Goal: Task Accomplishment & Management: Manage account settings

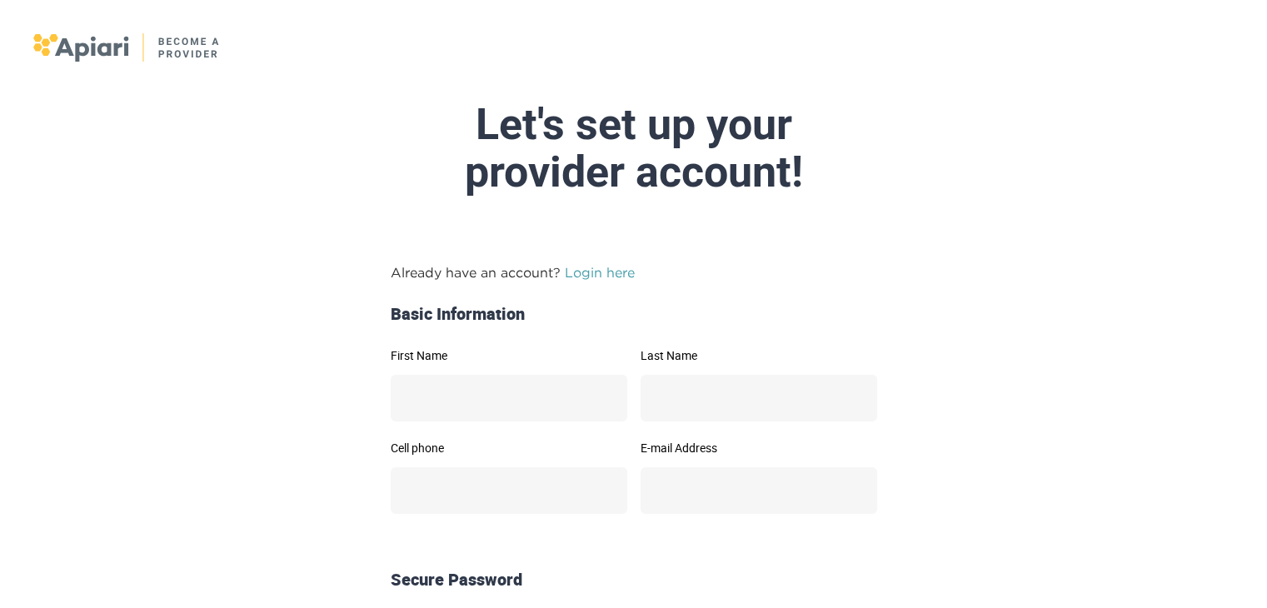
click at [612, 276] on link "Login here" at bounding box center [600, 272] width 70 height 15
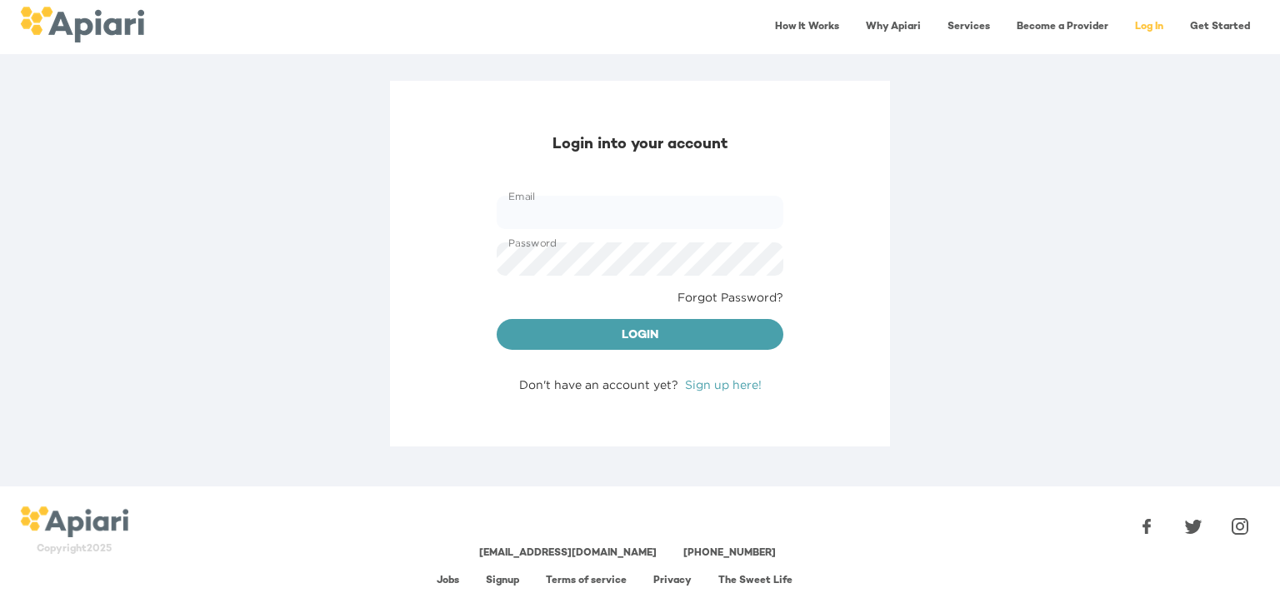
click at [743, 296] on link "Forgot Password?" at bounding box center [730, 297] width 106 height 17
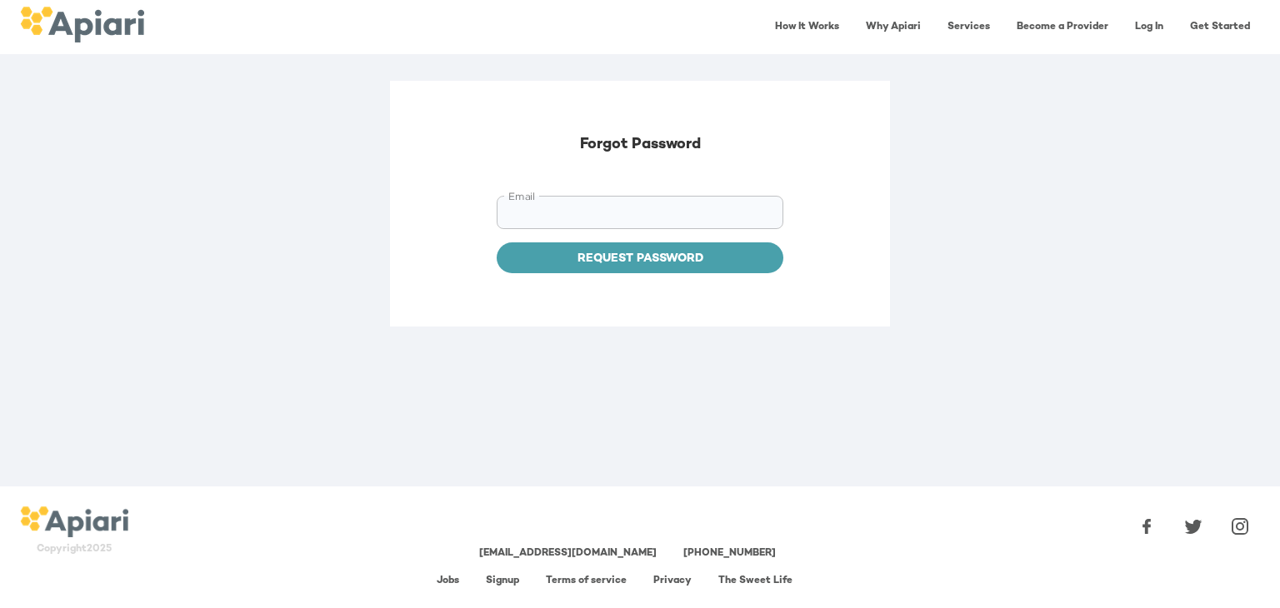
click at [565, 214] on input "Email" at bounding box center [640, 212] width 287 height 33
type input "**********"
click at [616, 258] on span "Request Password" at bounding box center [640, 259] width 260 height 21
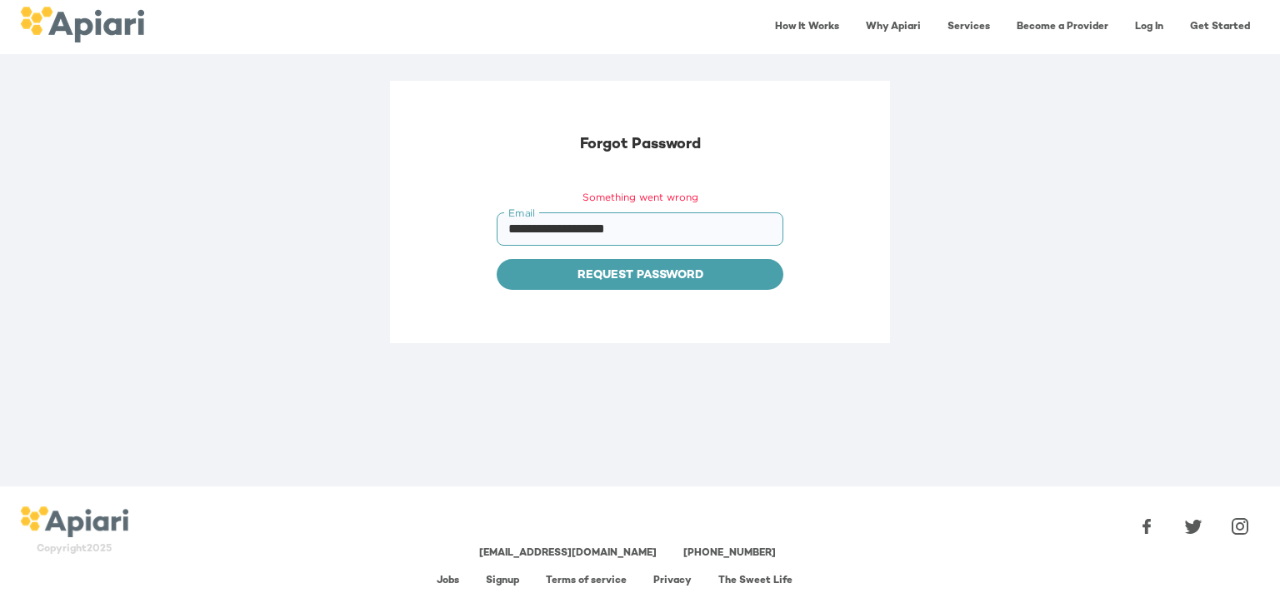
drag, startPoint x: 708, startPoint y: 228, endPoint x: 377, endPoint y: 231, distance: 331.6
click at [377, 231] on div "**********" at bounding box center [640, 284] width 1280 height 406
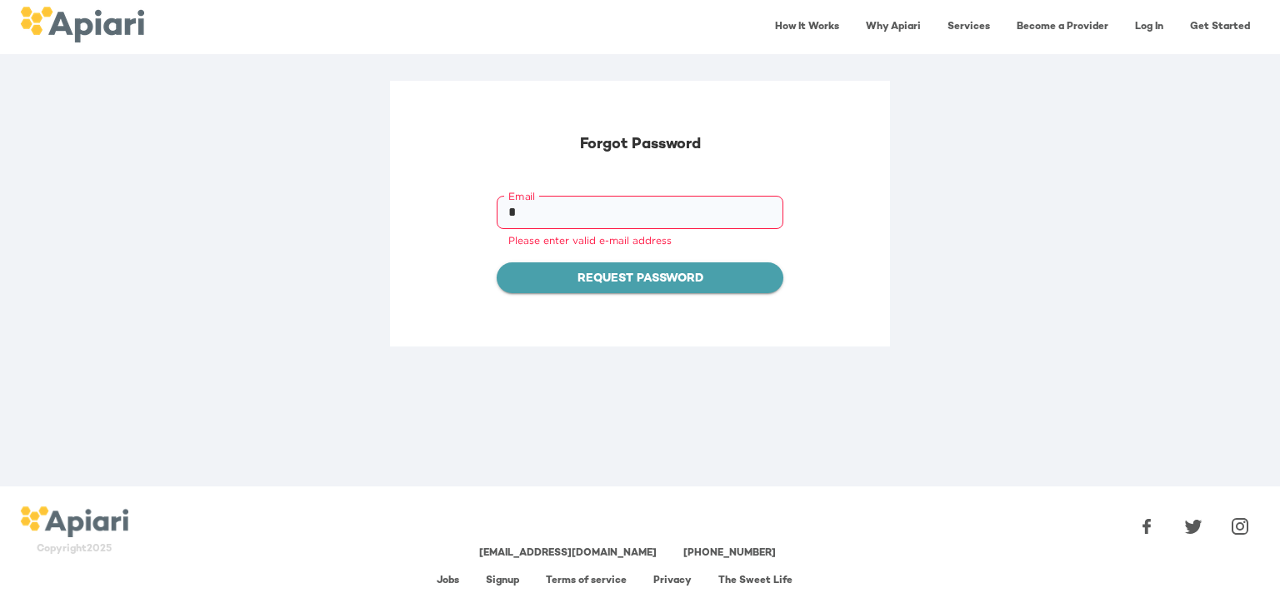
type input "**********"
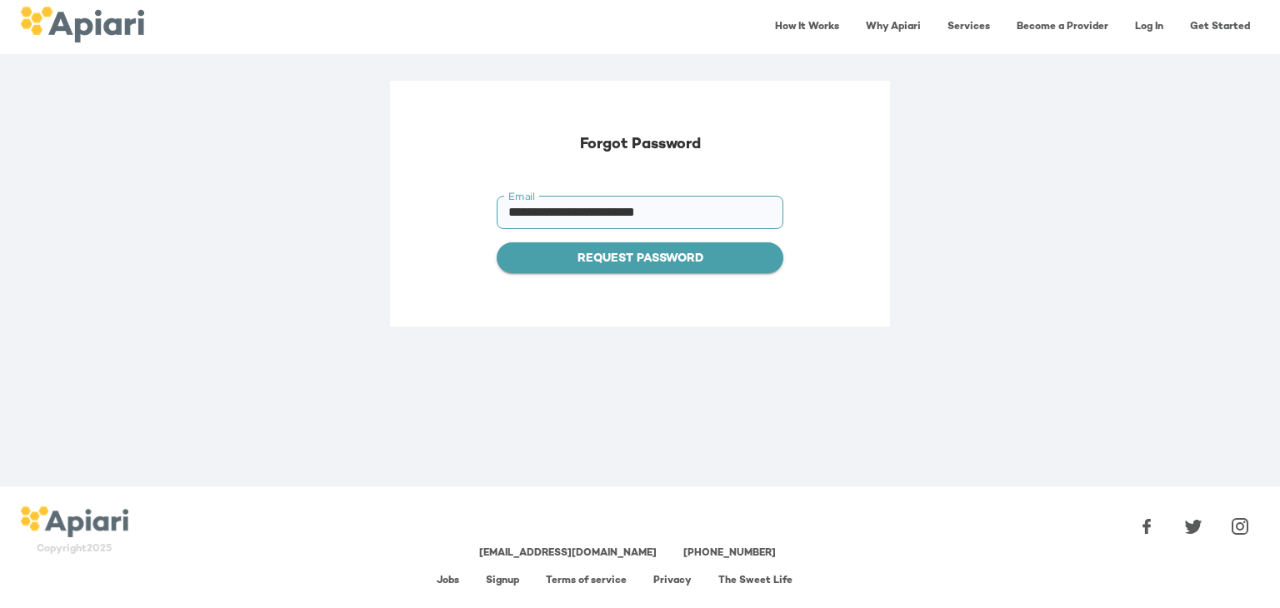
click at [637, 261] on span "Request Password" at bounding box center [640, 259] width 260 height 21
click at [593, 254] on span "Set Password" at bounding box center [640, 259] width 260 height 21
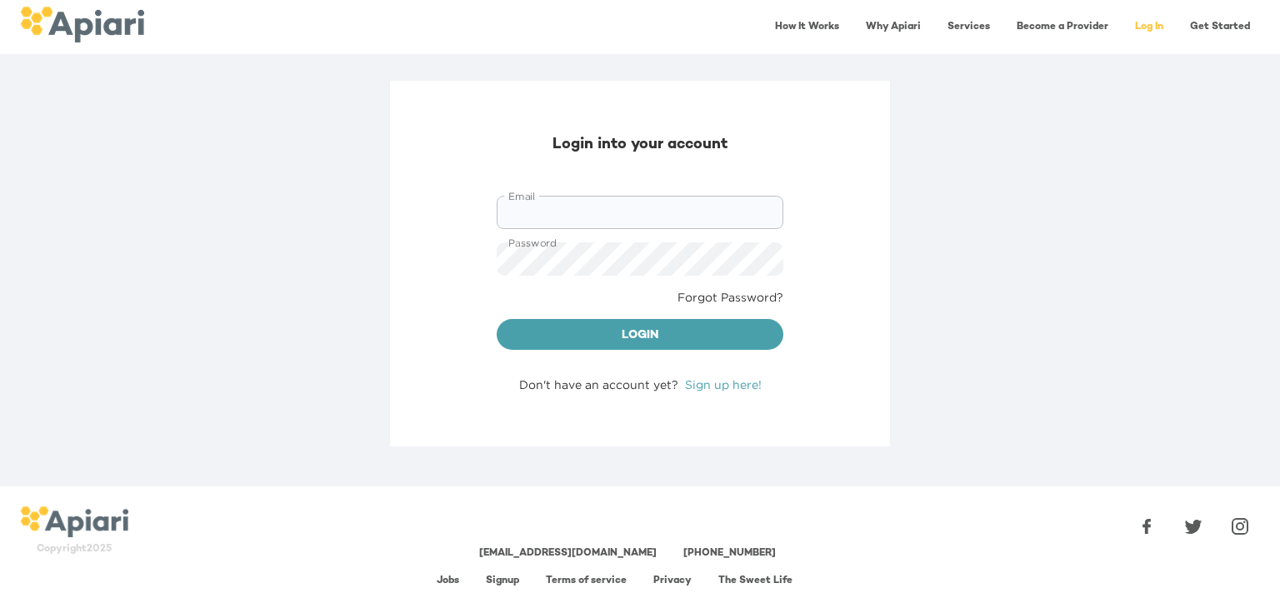
click at [583, 215] on input "Email" at bounding box center [640, 212] width 287 height 33
type input "**********"
click at [650, 332] on span "Login" at bounding box center [640, 336] width 260 height 21
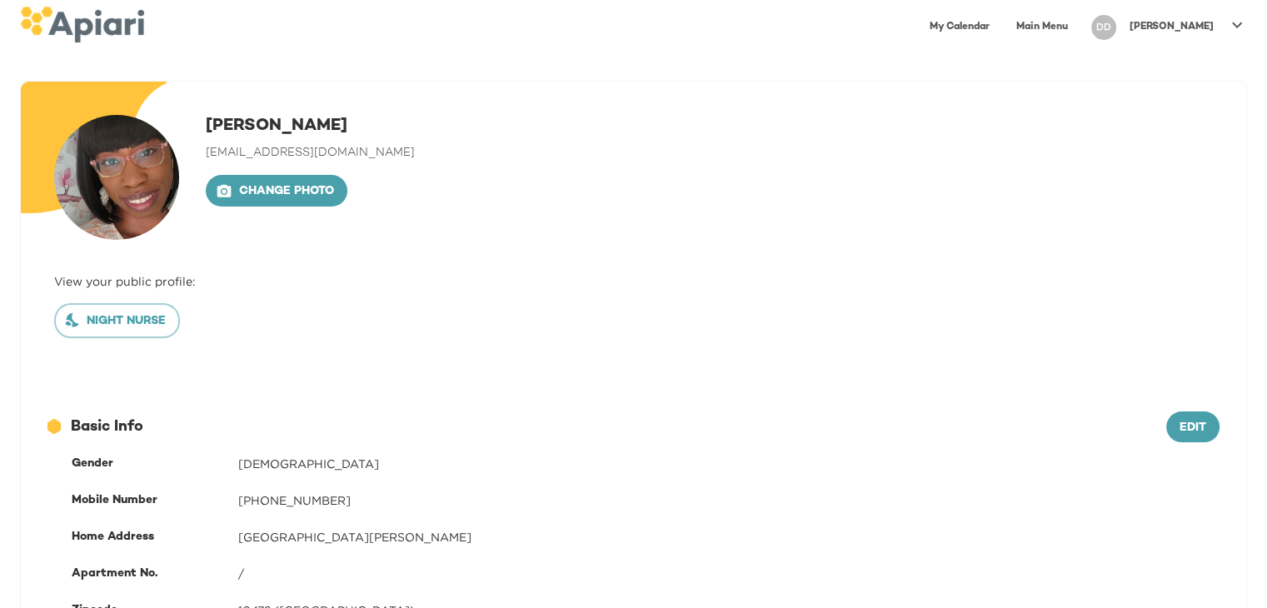
click at [1078, 24] on link "Main Menu" at bounding box center [1042, 27] width 72 height 34
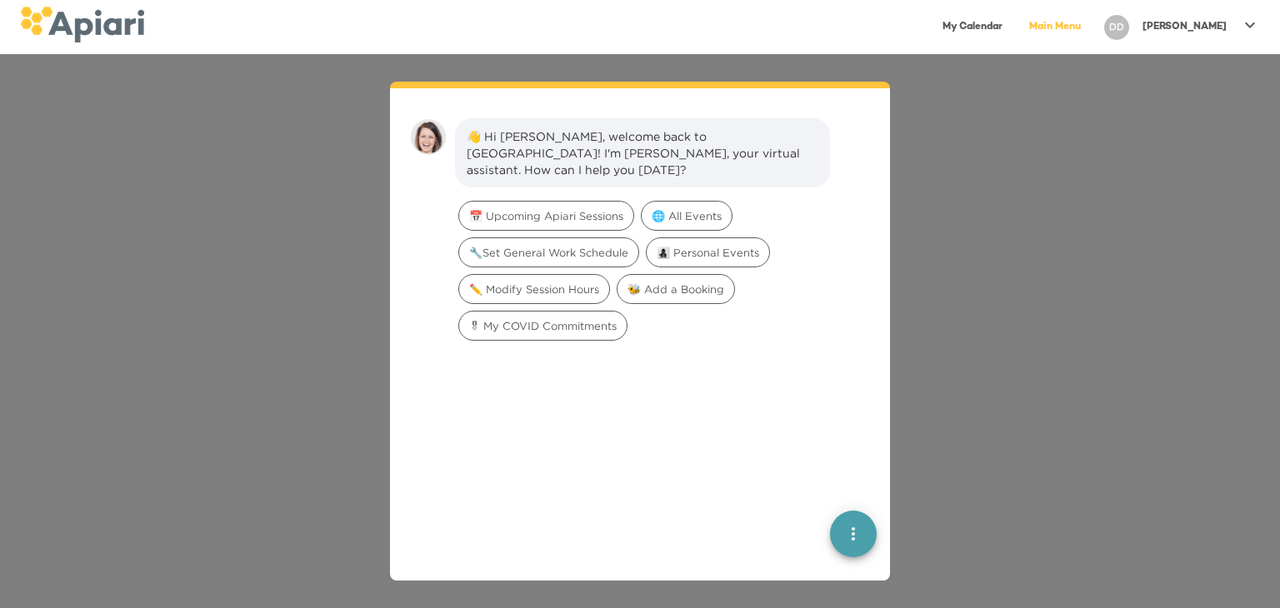
scroll to position [23, 0]
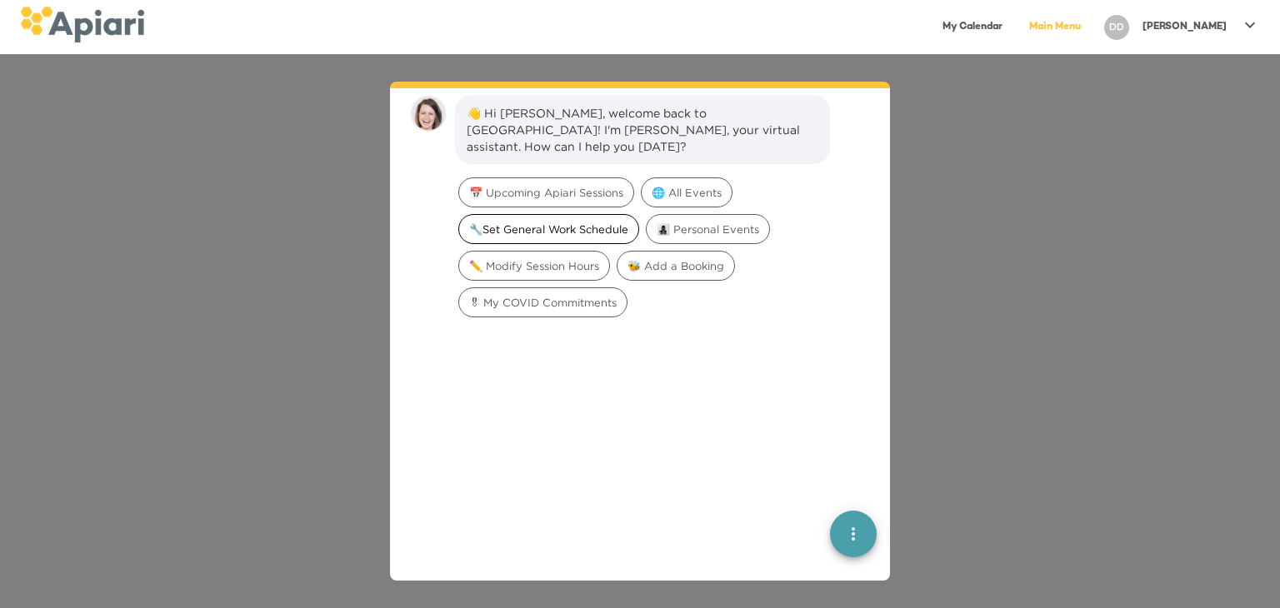
click at [596, 222] on span "🔧Set General Work Schedule" at bounding box center [548, 230] width 179 height 16
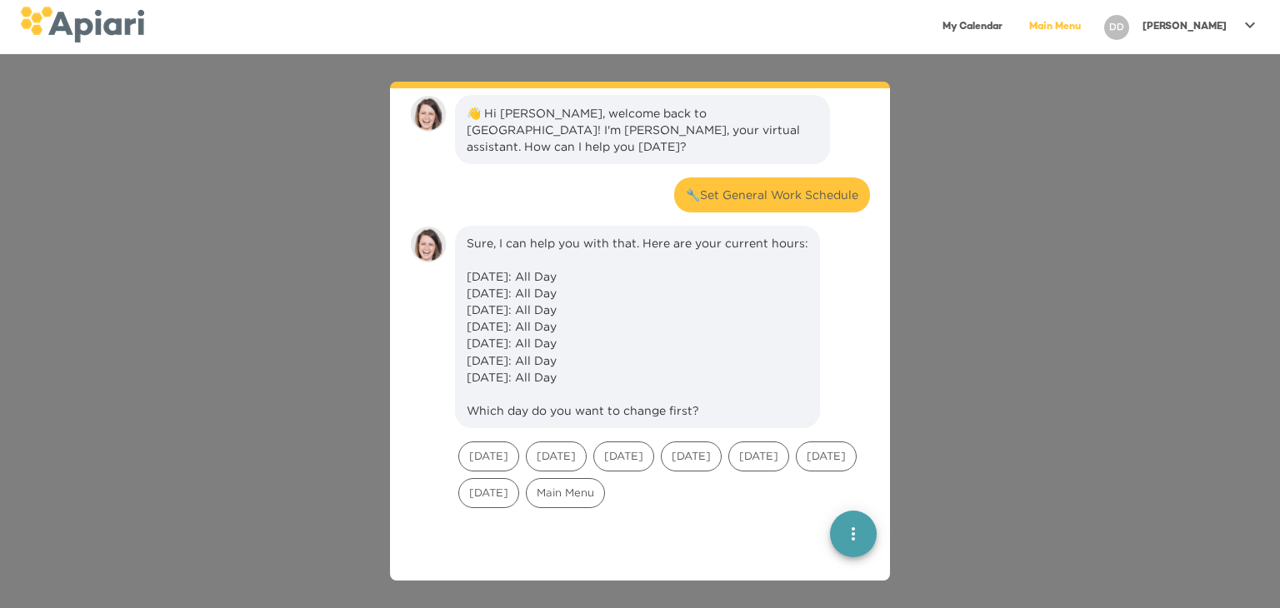
scroll to position [137, 0]
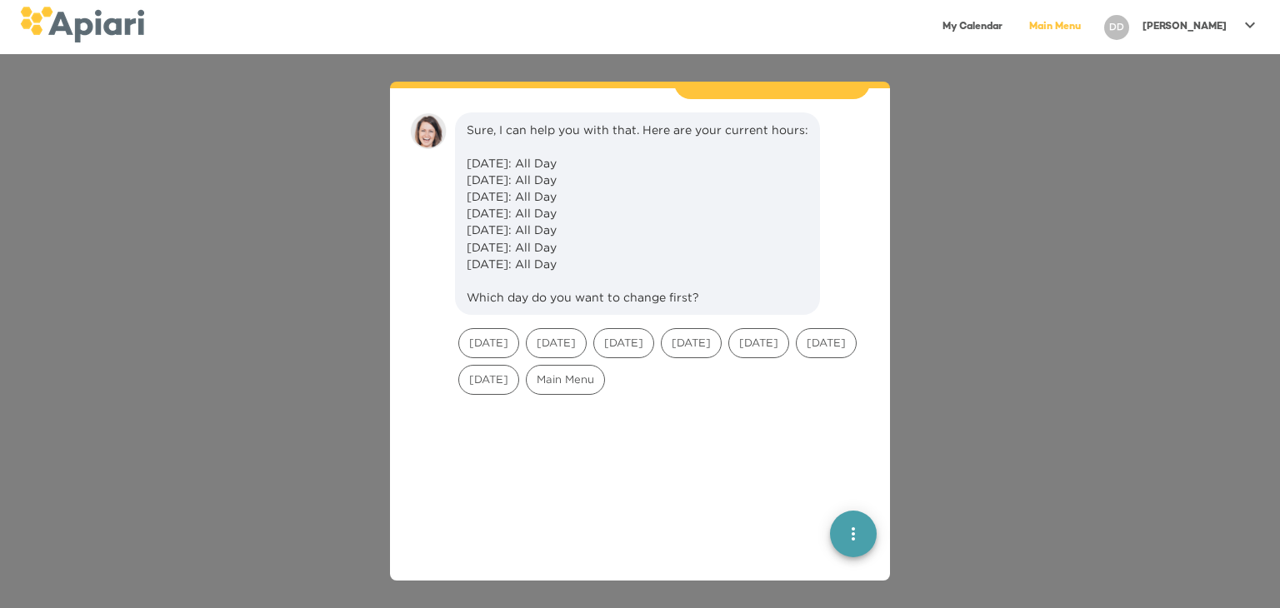
click at [967, 243] on div "👋 Hi [PERSON_NAME], welcome back to [GEOGRAPHIC_DATA]! I'm [PERSON_NAME], your …" at bounding box center [640, 331] width 1280 height 554
click at [1090, 28] on link "Main Menu" at bounding box center [1055, 27] width 72 height 34
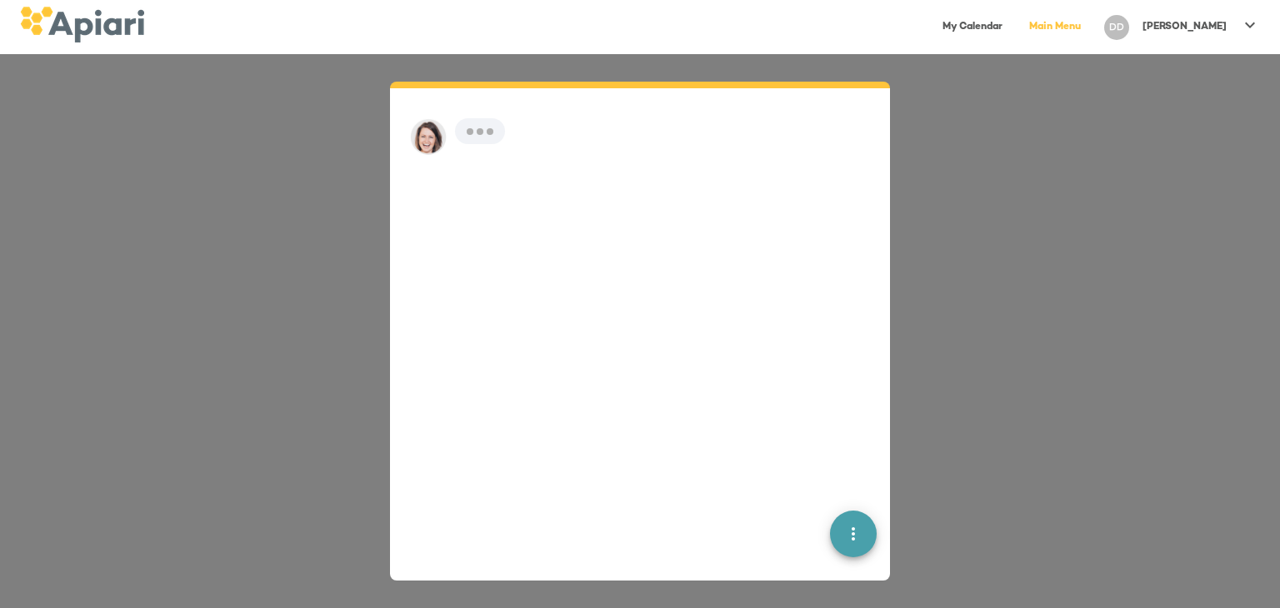
scroll to position [23, 0]
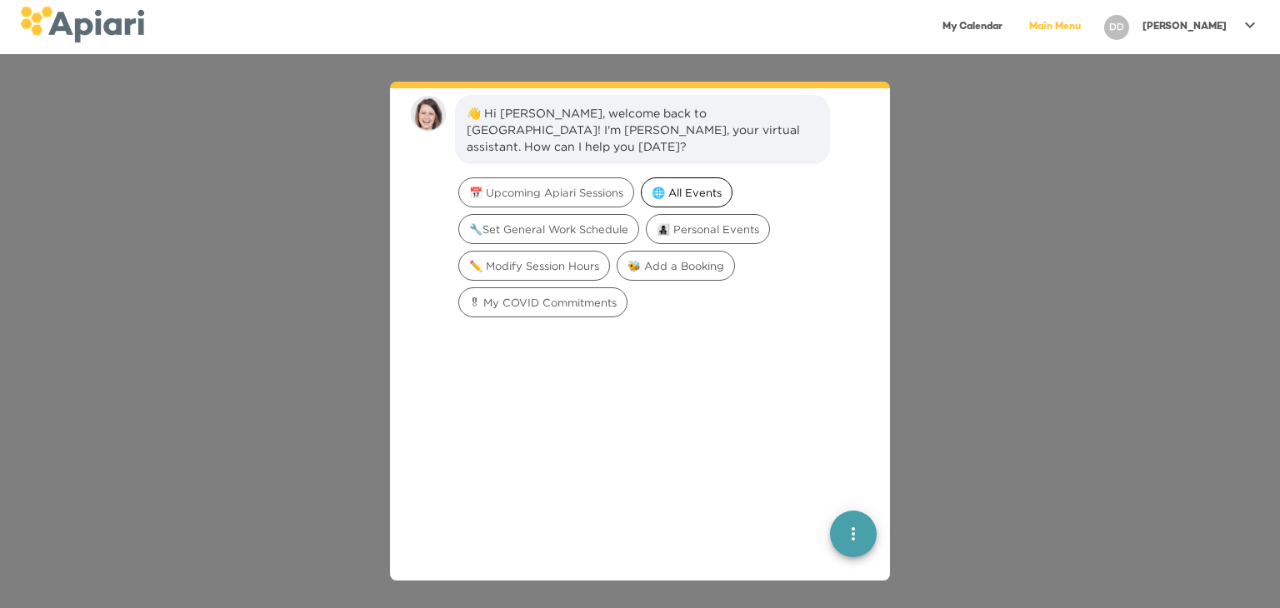
click at [701, 185] on span "🌐 All Events" at bounding box center [687, 193] width 90 height 16
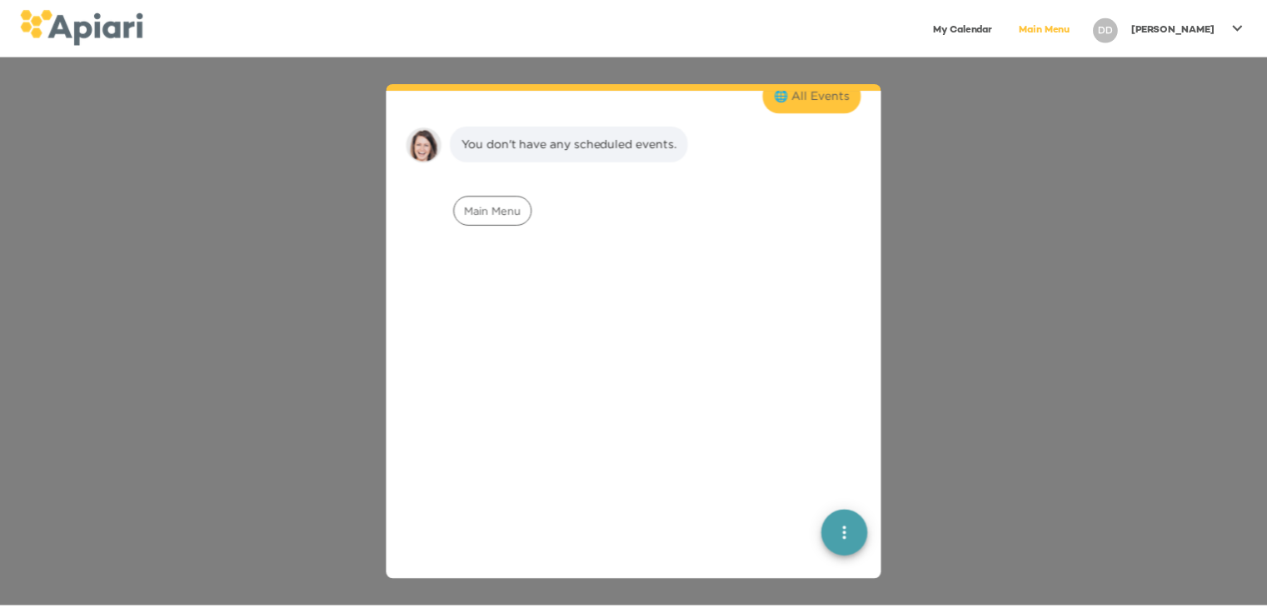
scroll to position [137, 0]
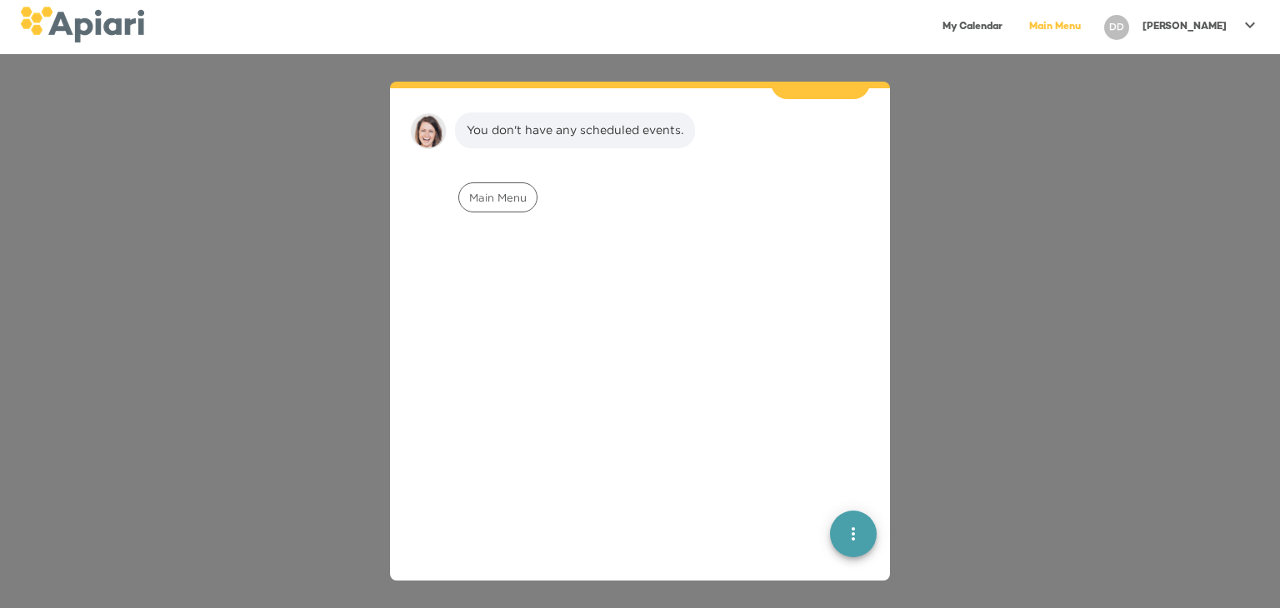
click at [1012, 23] on link "My Calendar" at bounding box center [972, 27] width 80 height 34
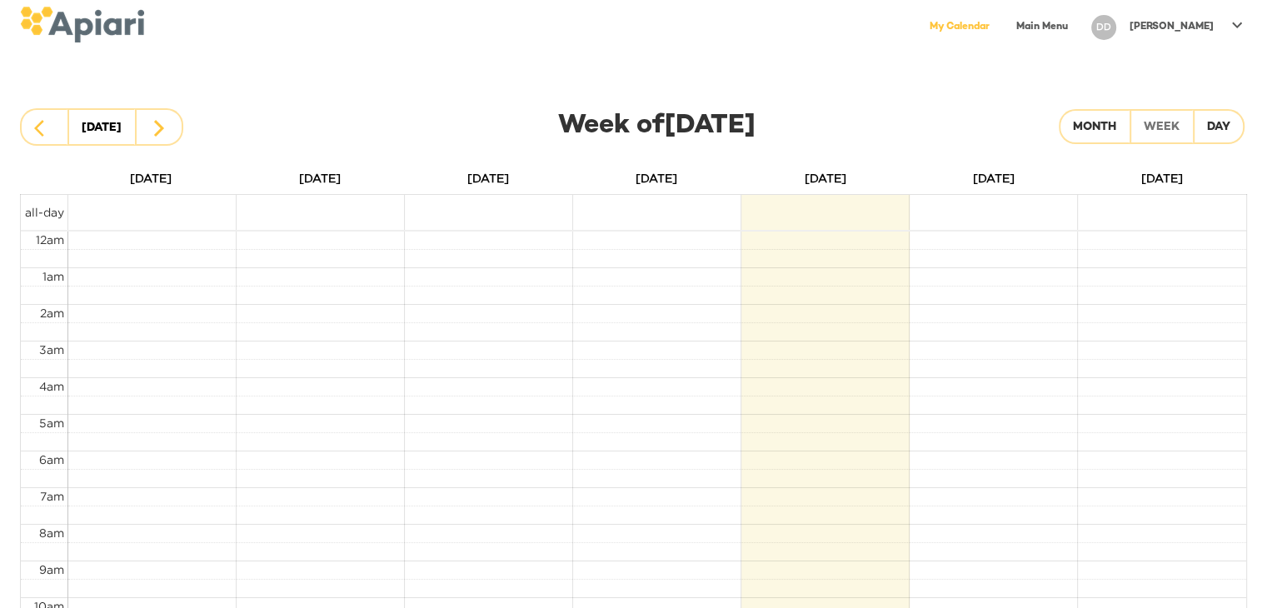
click at [1236, 25] on icon at bounding box center [1237, 25] width 20 height 20
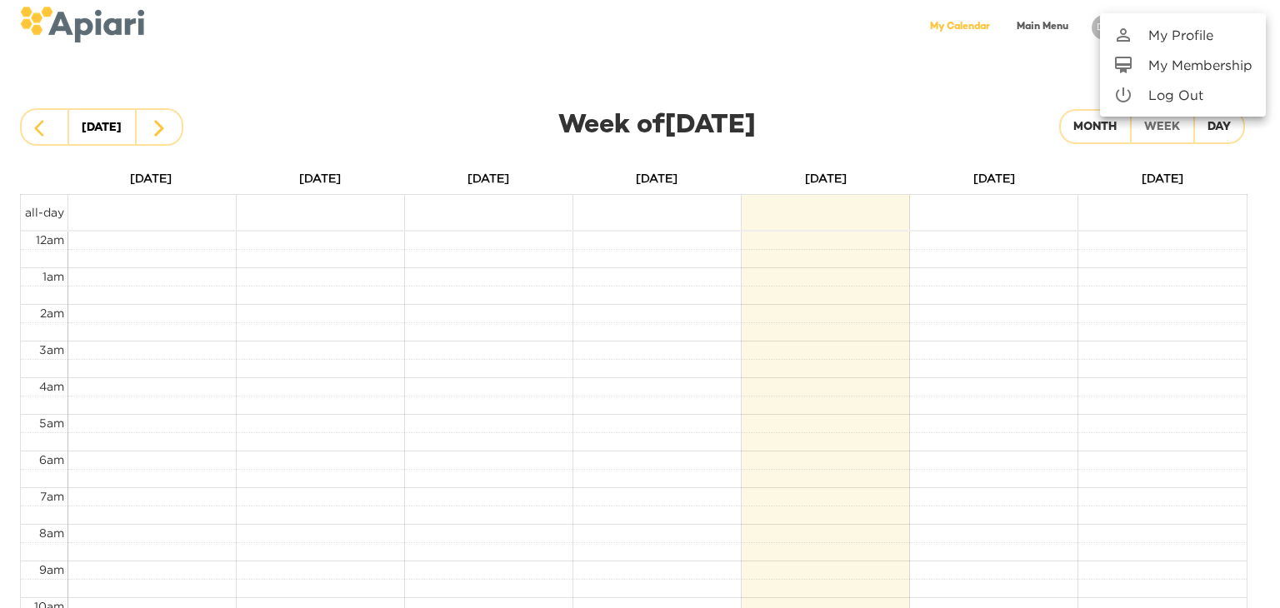
click at [970, 96] on div at bounding box center [640, 304] width 1280 height 608
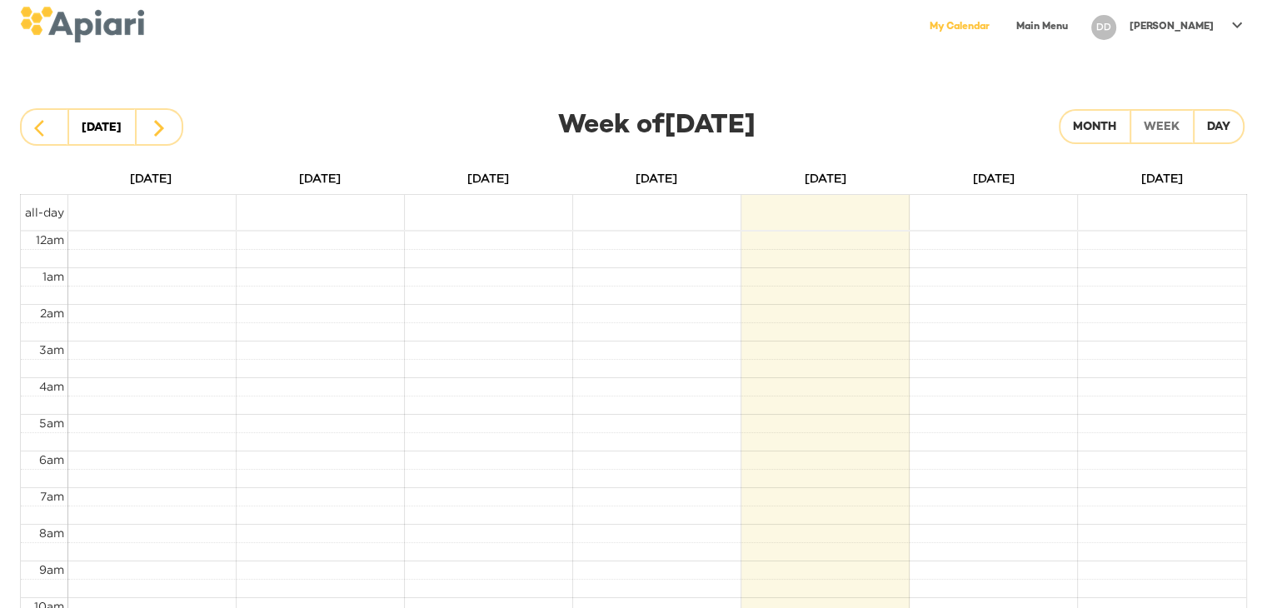
click at [1230, 23] on icon at bounding box center [1237, 25] width 20 height 20
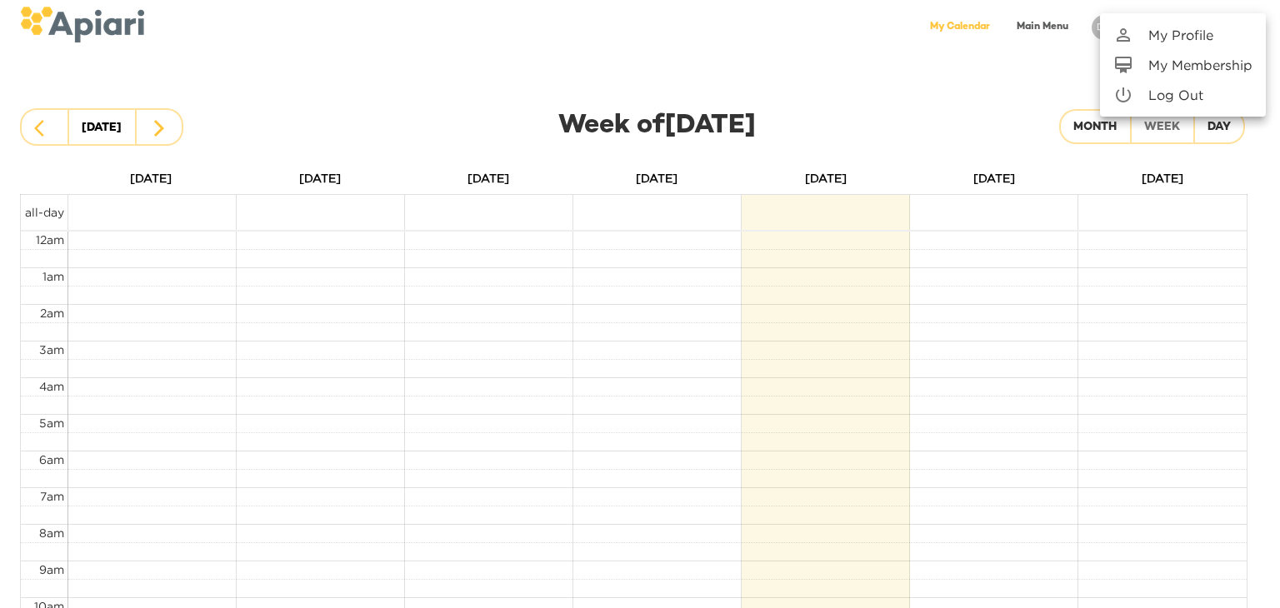
click at [1201, 45] on link "My Profile" at bounding box center [1183, 35] width 166 height 30
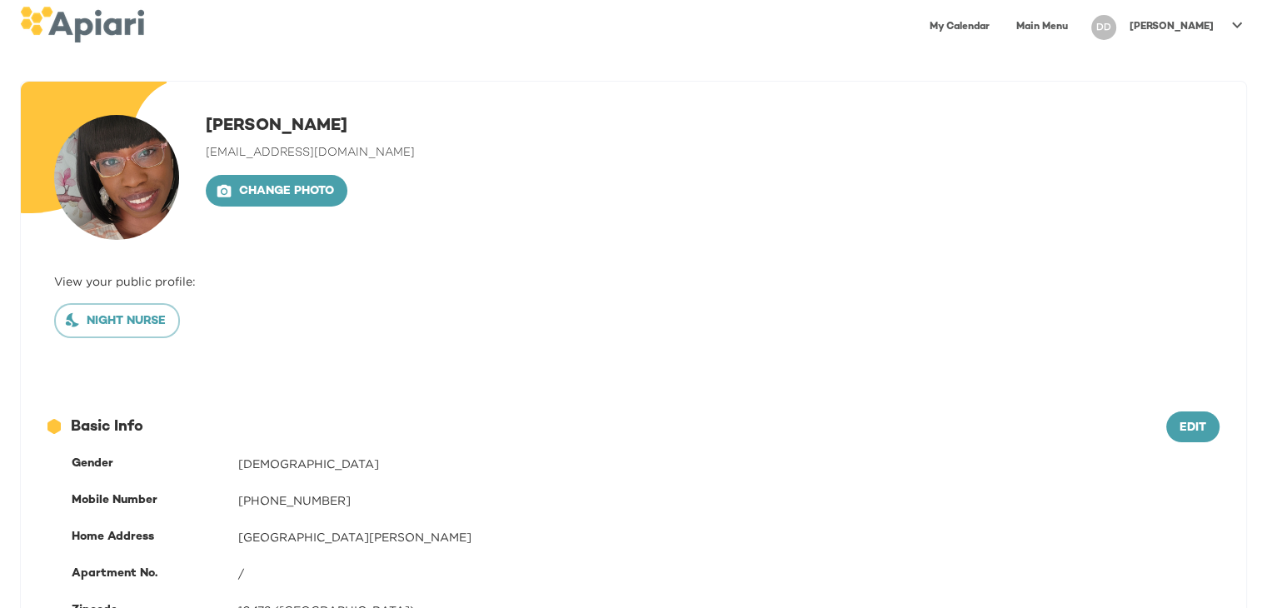
click at [1203, 24] on p "[PERSON_NAME]" at bounding box center [1172, 27] width 84 height 14
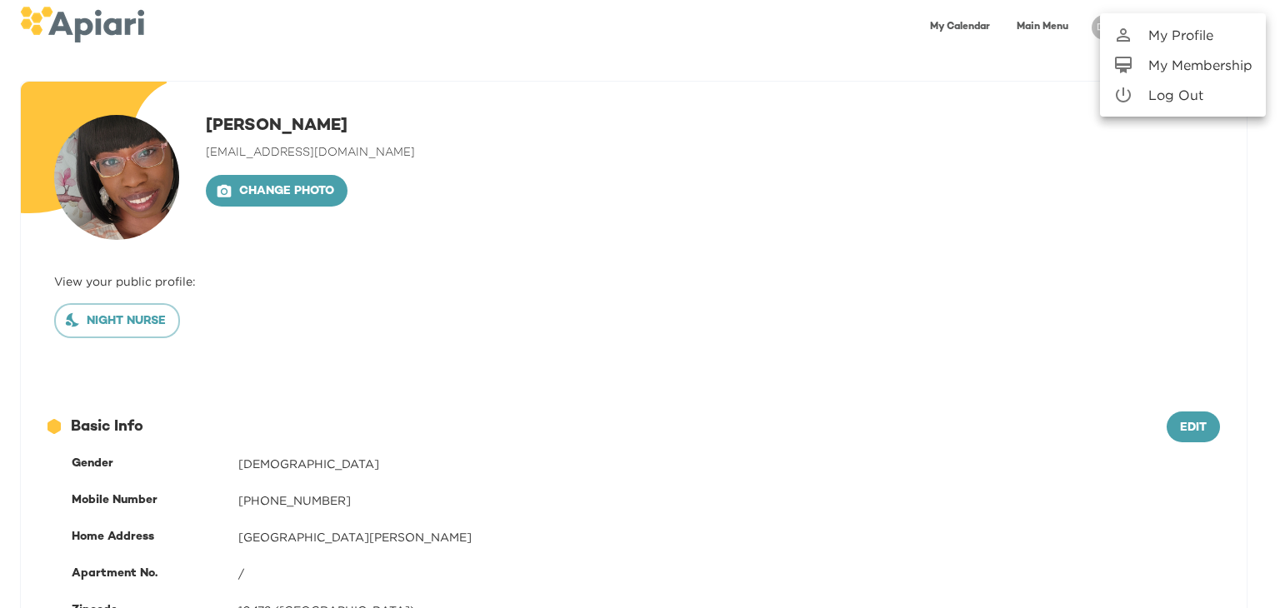
click at [997, 161] on div at bounding box center [640, 304] width 1280 height 608
